Goal: Information Seeking & Learning: Learn about a topic

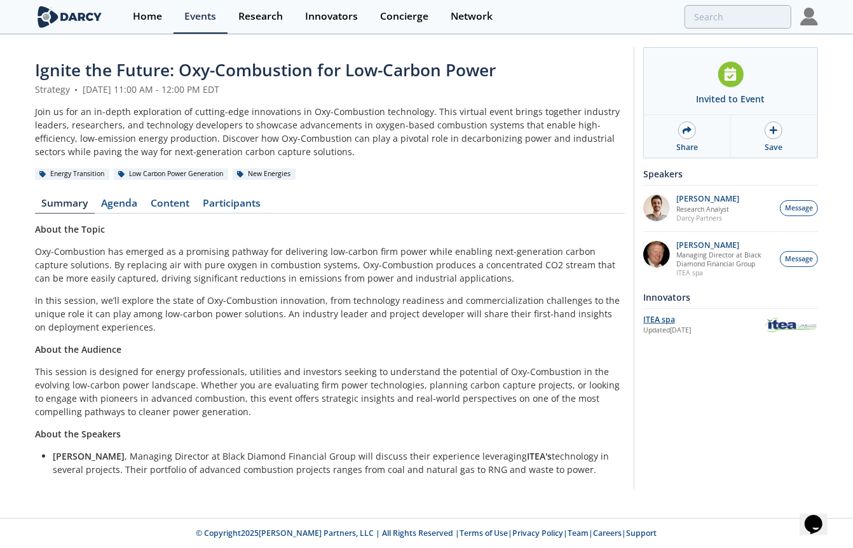
click at [656, 320] on div "ITEA spa" at bounding box center [703, 319] width 121 height 11
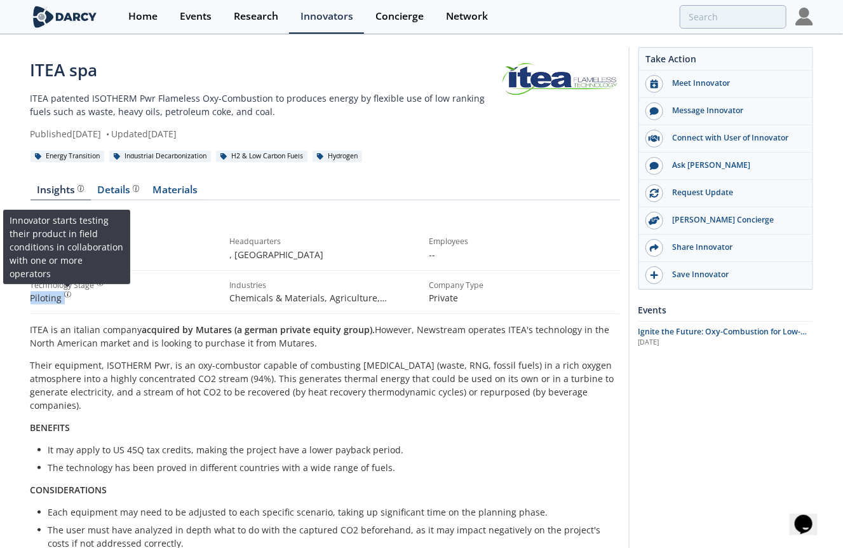
drag, startPoint x: 31, startPoint y: 297, endPoint x: 64, endPoint y: 296, distance: 33.1
click at [64, 296] on div "Piloting Innovator starts testing their product in field conditions in collabor…" at bounding box center [126, 297] width 191 height 13
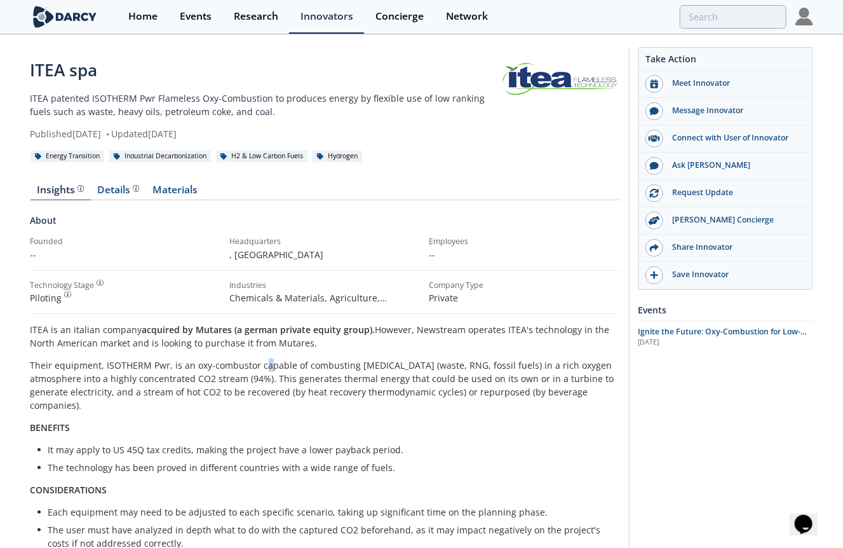
click at [264, 364] on p "Their equipment, ISOTHERM Pwr, is an oxy-combustor capable of combusting [MEDIC…" at bounding box center [326, 384] width 590 height 53
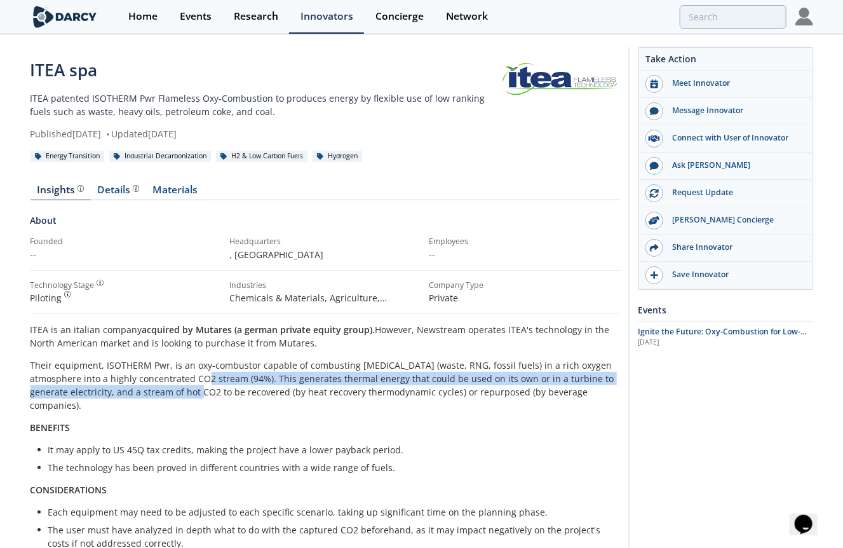
drag, startPoint x: 264, startPoint y: 364, endPoint x: 210, endPoint y: 385, distance: 58.8
click at [210, 385] on p "Their equipment, ISOTHERM Pwr, is an oxy-combustor capable of combusting [MEDIC…" at bounding box center [326, 384] width 590 height 53
drag, startPoint x: 210, startPoint y: 385, endPoint x: 192, endPoint y: 385, distance: 17.8
click at [192, 385] on p "Their equipment, ISOTHERM Pwr, is an oxy-combustor capable of combusting [MEDIC…" at bounding box center [326, 384] width 590 height 53
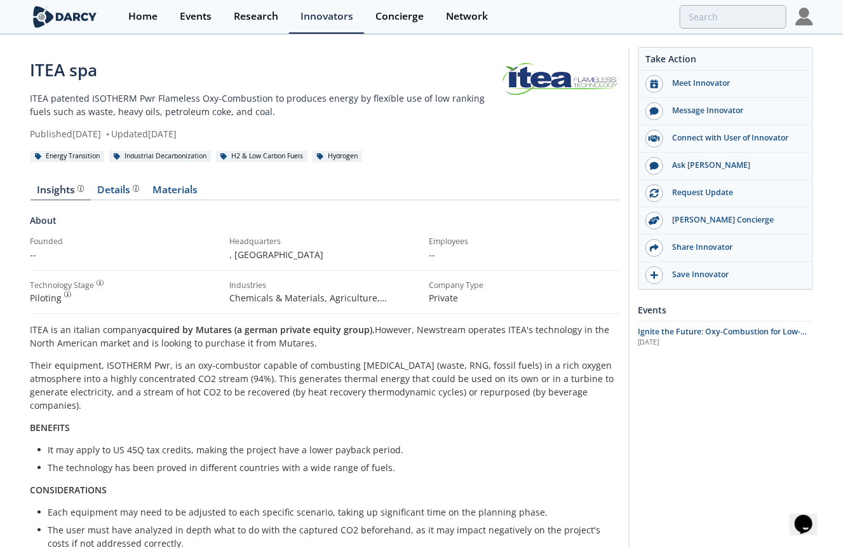
click at [390, 339] on p "ITEA is an italian company acquired by Mutares (a german private equity group).…" at bounding box center [326, 336] width 590 height 27
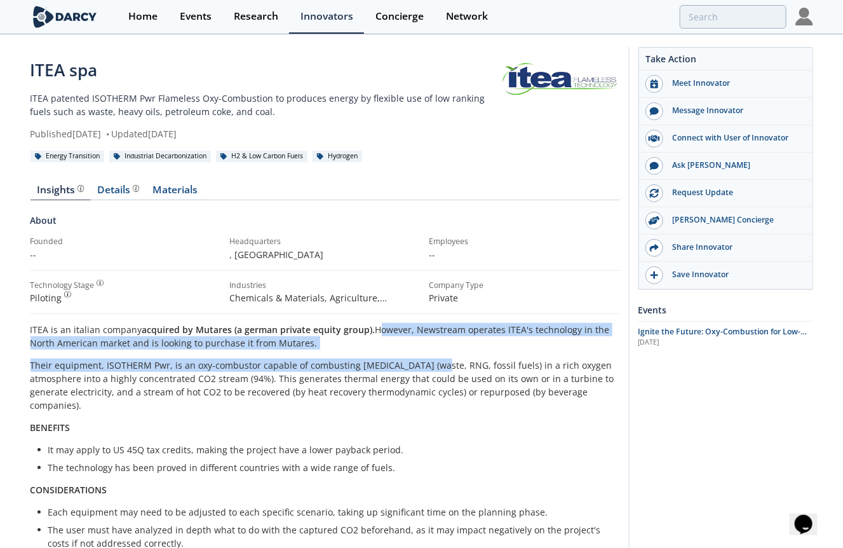
drag, startPoint x: 373, startPoint y: 331, endPoint x: 433, endPoint y: 356, distance: 65.3
click at [433, 355] on div "ITEA is an italian company acquired by Mutares (a german private equity group).…" at bounding box center [326, 436] width 590 height 227
drag, startPoint x: 433, startPoint y: 356, endPoint x: 342, endPoint y: 357, distance: 91.5
click at [342, 357] on div "ITEA is an italian company acquired by Mutares (a german private equity group).…" at bounding box center [326, 436] width 590 height 227
click at [324, 355] on div "ITEA is an italian company acquired by Mutares (a german private equity group).…" at bounding box center [326, 436] width 590 height 227
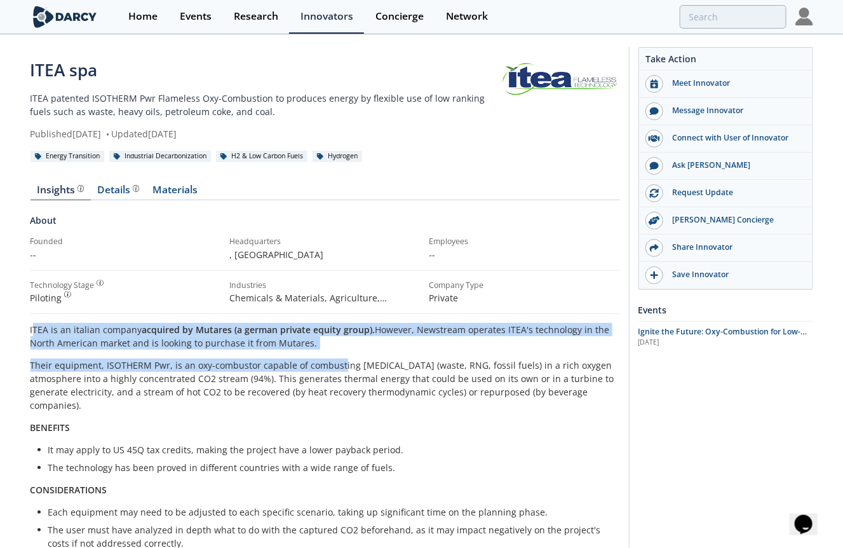
drag, startPoint x: 32, startPoint y: 329, endPoint x: 338, endPoint y: 350, distance: 307.1
click at [338, 350] on div "ITEA is an italian company acquired by Mutares (a german private equity group).…" at bounding box center [326, 436] width 590 height 227
drag, startPoint x: 338, startPoint y: 350, endPoint x: 305, endPoint y: 339, distance: 34.8
click at [305, 339] on p "ITEA is an italian company acquired by Mutares (a german private equity group).…" at bounding box center [326, 336] width 590 height 27
click at [334, 342] on p "ITEA is an italian company acquired by Mutares (a german private equity group).…" at bounding box center [326, 336] width 590 height 27
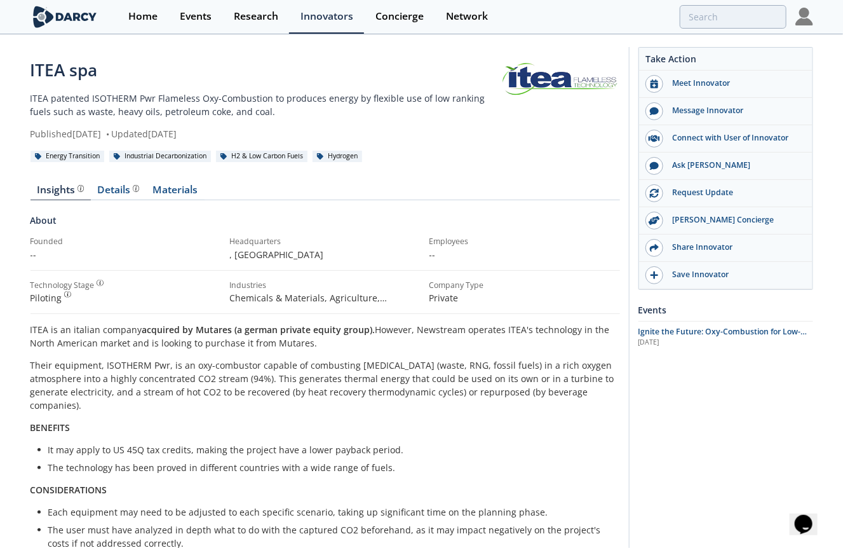
drag, startPoint x: 332, startPoint y: 342, endPoint x: 11, endPoint y: 332, distance: 320.5
click at [11, 332] on div "ITEA spa ITEA patented ISOTHERM Pwr Flameless Oxy-Combustion to produces energy…" at bounding box center [421, 472] width 843 height 873
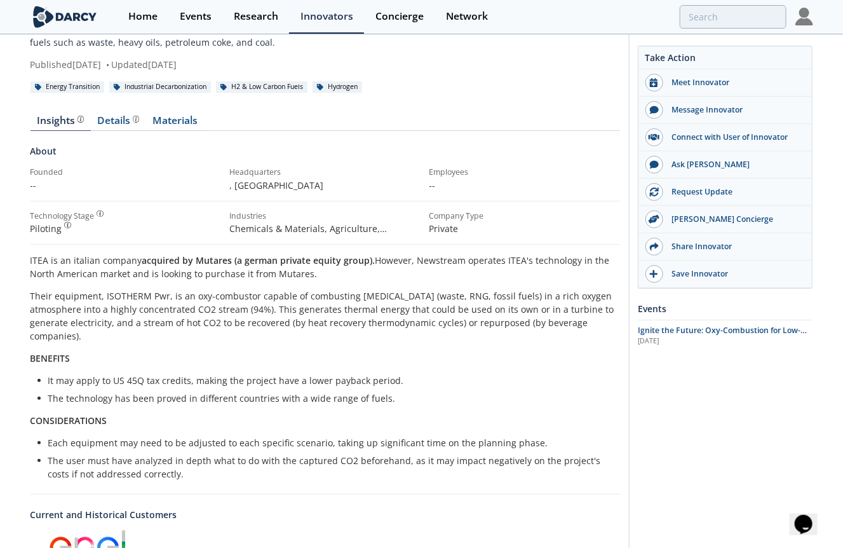
scroll to position [191, 0]
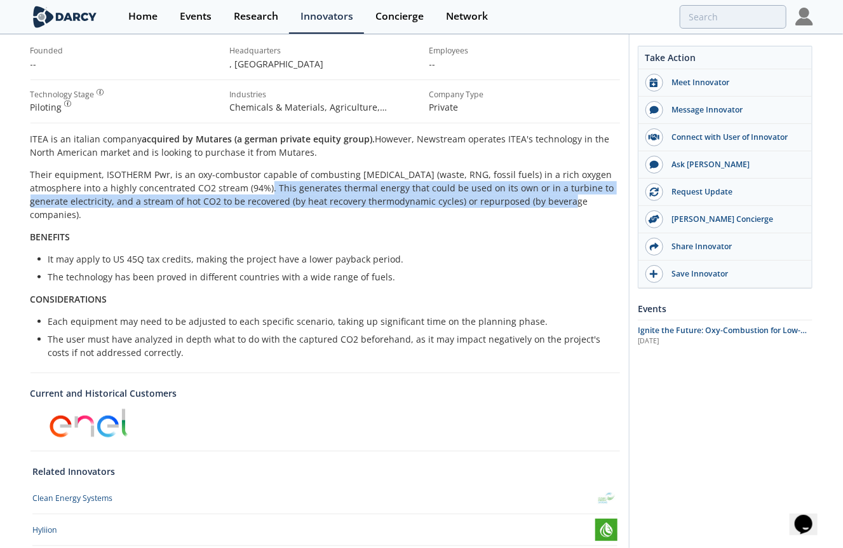
drag, startPoint x: 271, startPoint y: 183, endPoint x: 578, endPoint y: 196, distance: 306.6
click at [578, 196] on p "Their equipment, ISOTHERM Pwr, is an oxy-combustor capable of combusting [MEDIC…" at bounding box center [326, 194] width 590 height 53
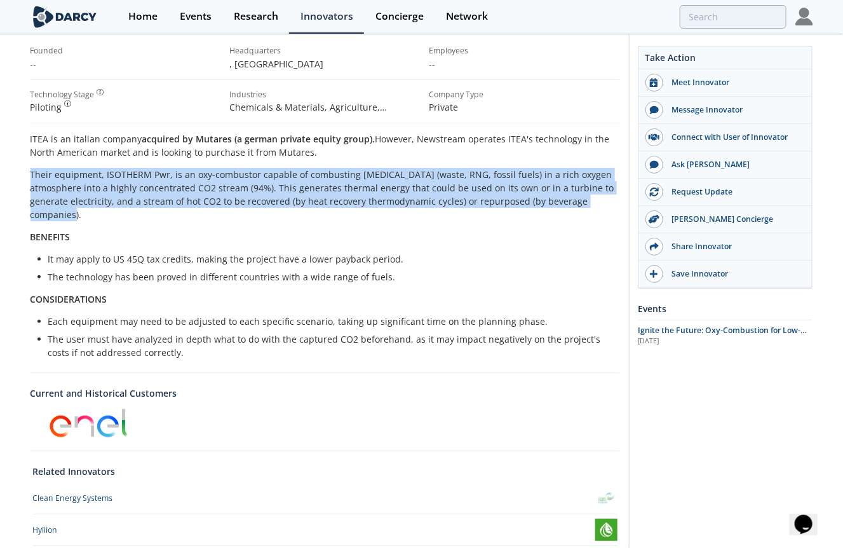
drag, startPoint x: 84, startPoint y: 213, endPoint x: 22, endPoint y: 177, distance: 72.1
click at [22, 177] on div "ITEA spa ITEA patented ISOTHERM Pwr Flameless Oxy-Combustion to produces energy…" at bounding box center [421, 281] width 843 height 873
drag, startPoint x: 22, startPoint y: 177, endPoint x: 76, endPoint y: 175, distance: 54.7
click at [76, 175] on p "Their equipment, ISOTHERM Pwr, is an oxy-combustor capable of combusting [MEDIC…" at bounding box center [326, 194] width 590 height 53
click at [27, 173] on div "ITEA spa ITEA patented ISOTHERM Pwr Flameless Oxy-Combustion to produces energy…" at bounding box center [421, 281] width 843 height 873
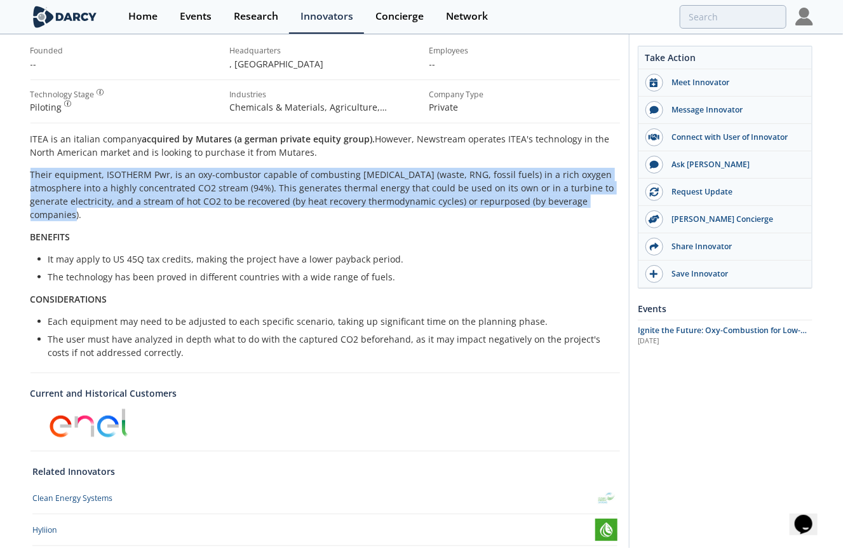
click at [34, 172] on p "Their equipment, ISOTHERM Pwr, is an oxy-combustor capable of combusting [MEDIC…" at bounding box center [326, 194] width 590 height 53
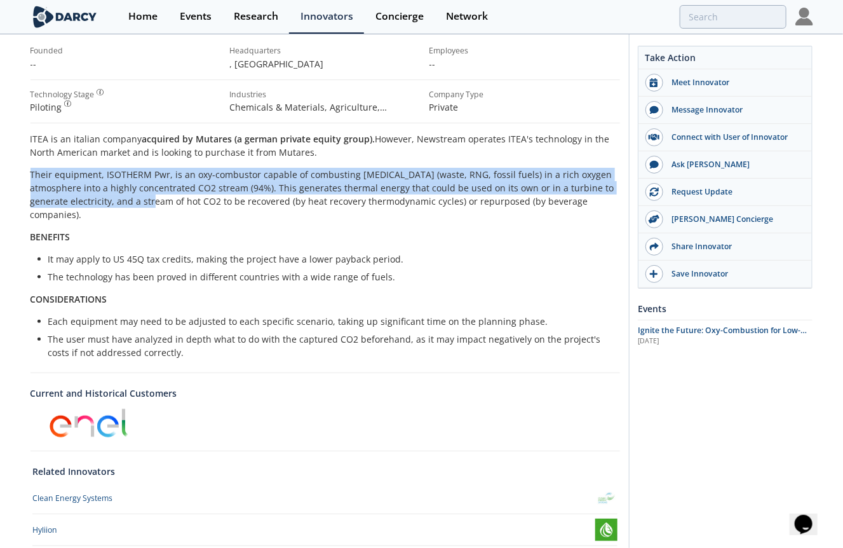
drag, startPoint x: 31, startPoint y: 173, endPoint x: 161, endPoint y: 201, distance: 133.9
click at [161, 201] on p "Their equipment, ISOTHERM Pwr, is an oxy-combustor capable of combusting [MEDIC…" at bounding box center [326, 194] width 590 height 53
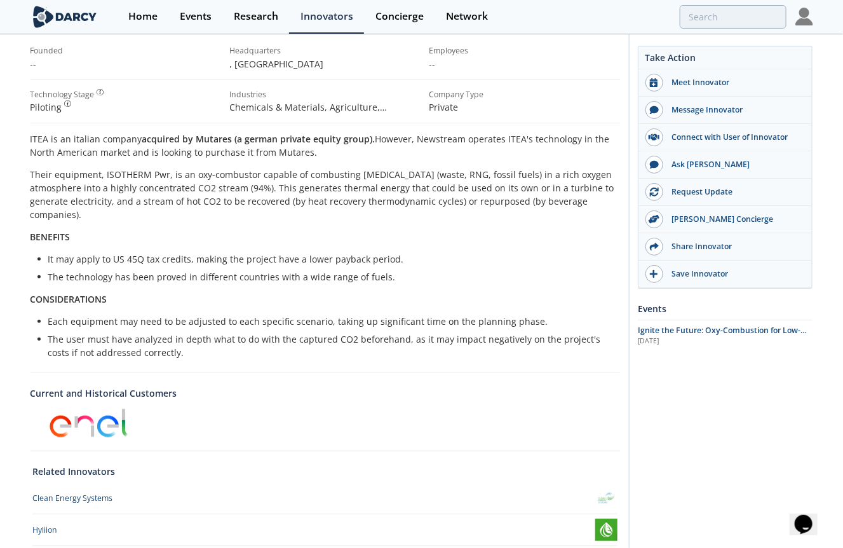
click at [74, 209] on p "Their equipment, ISOTHERM Pwr, is an oxy-combustor capable of combusting [MEDIC…" at bounding box center [326, 194] width 590 height 53
drag, startPoint x: 74, startPoint y: 209, endPoint x: 98, endPoint y: 215, distance: 25.0
click at [98, 215] on p "Their equipment, ISOTHERM Pwr, is an oxy-combustor capable of combusting [MEDIC…" at bounding box center [326, 194] width 590 height 53
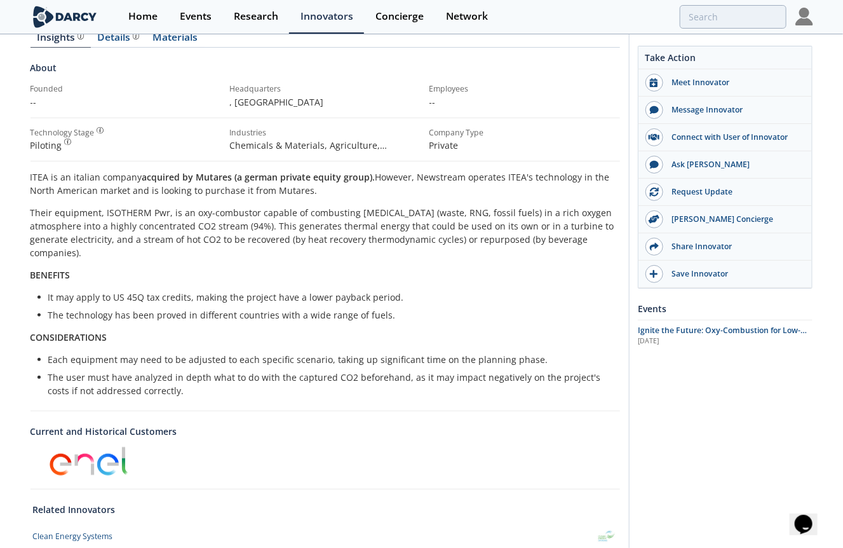
scroll to position [0, 0]
